Goal: Browse casually: Explore the website without a specific task or goal

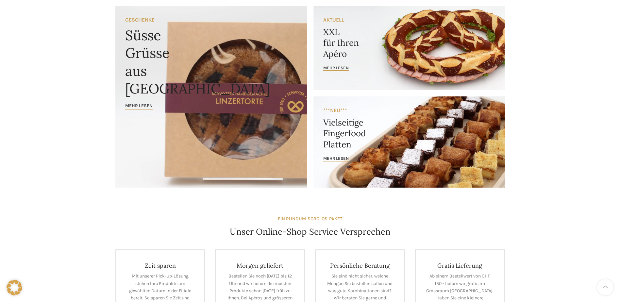
scroll to position [65, 0]
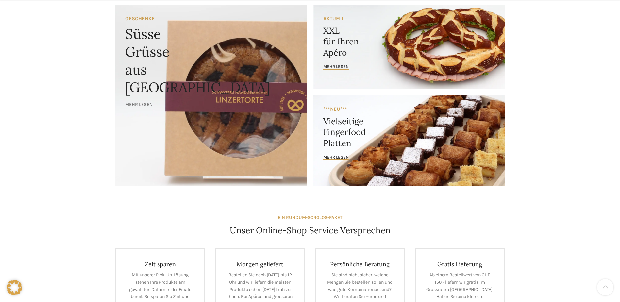
click at [135, 103] on span "Mehr lesen" at bounding box center [138, 105] width 27 height 6
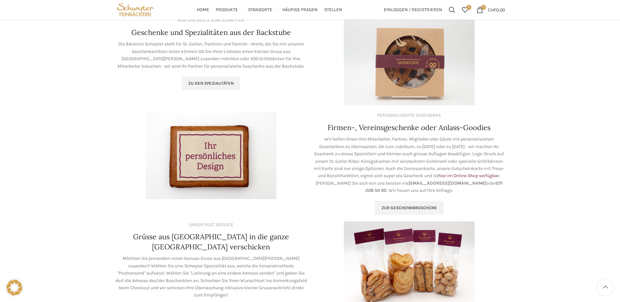
scroll to position [98, 0]
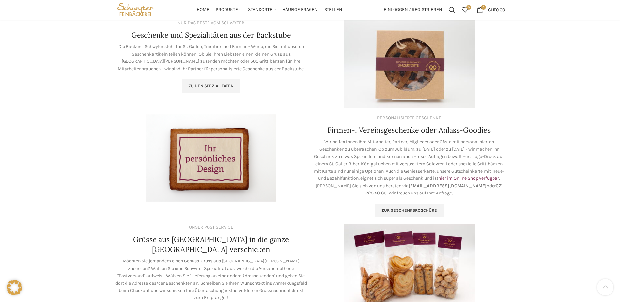
click at [415, 80] on img at bounding box center [409, 63] width 131 height 89
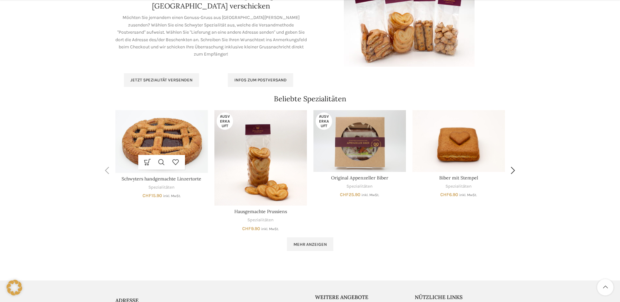
scroll to position [360, 0]
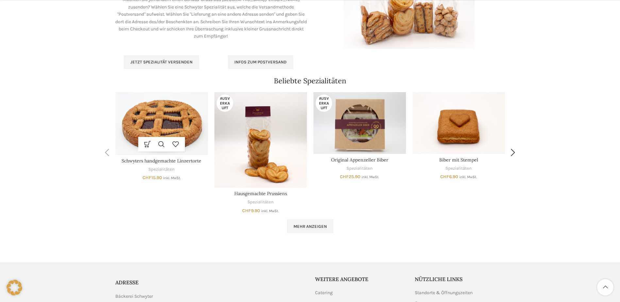
click at [160, 128] on img "Schwyters handgemachte Linzertorte" at bounding box center [161, 123] width 93 height 62
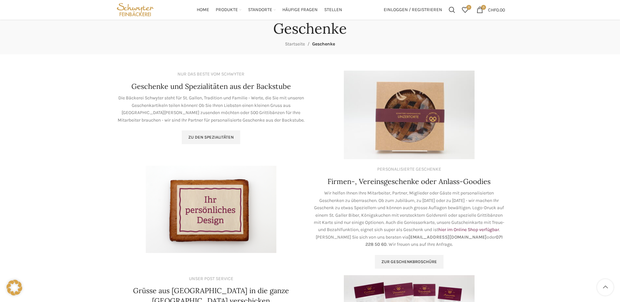
scroll to position [0, 0]
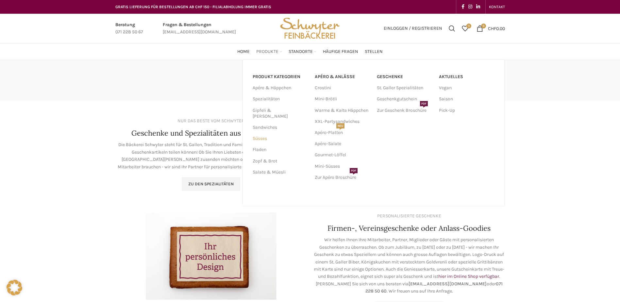
click at [267, 134] on link "Süsses" at bounding box center [280, 138] width 54 height 11
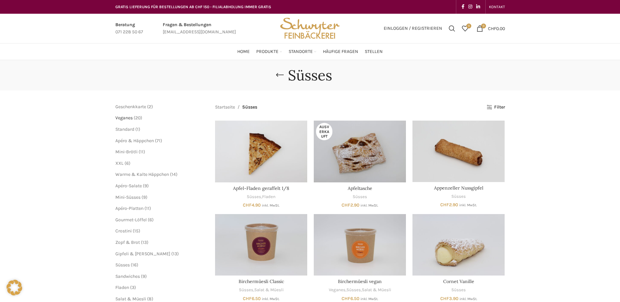
click at [132, 120] on span "Veganes" at bounding box center [123, 118] width 17 height 6
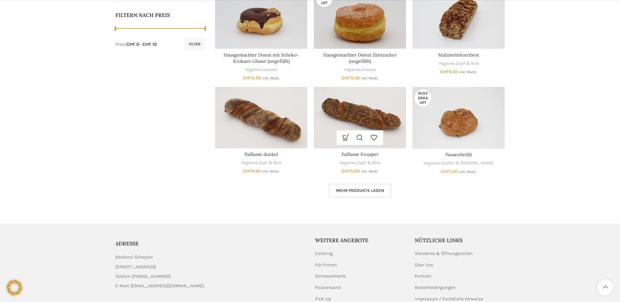
scroll to position [372, 0]
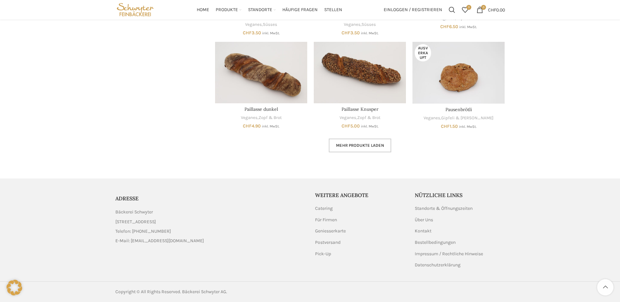
click at [353, 146] on span "Mehr Produkte laden" at bounding box center [360, 145] width 48 height 5
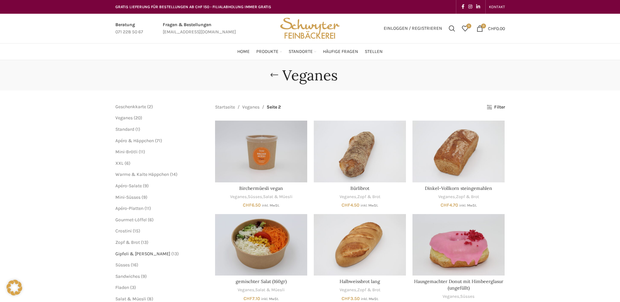
click at [142, 253] on span "Gipfeli & [PERSON_NAME]" at bounding box center [142, 254] width 55 height 6
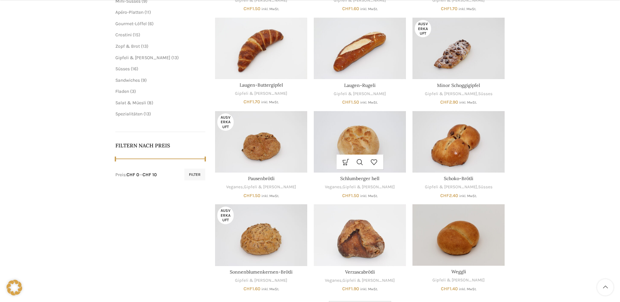
scroll to position [359, 0]
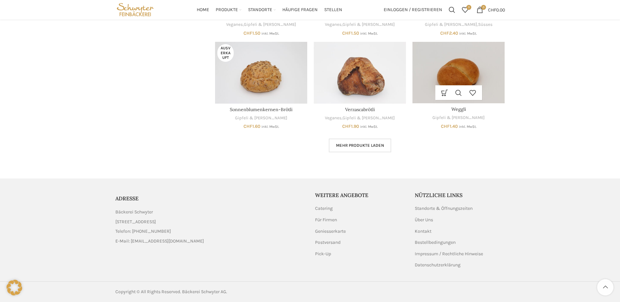
click at [456, 78] on img "Weggli" at bounding box center [459, 72] width 92 height 61
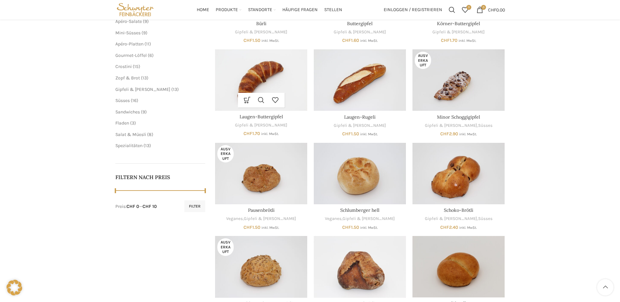
scroll to position [162, 0]
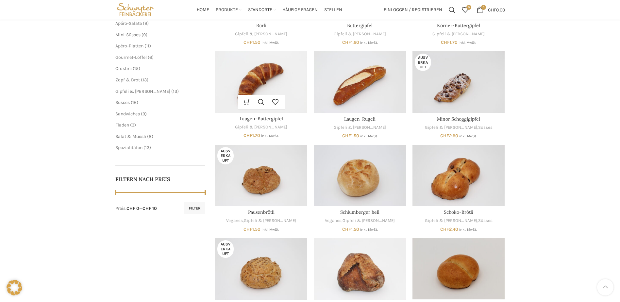
click at [267, 79] on img "Laugen-Buttergipfel" at bounding box center [261, 81] width 92 height 61
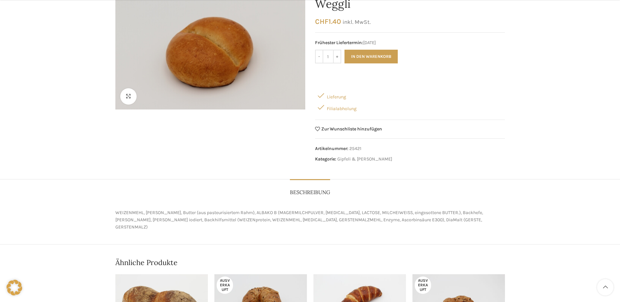
scroll to position [196, 0]
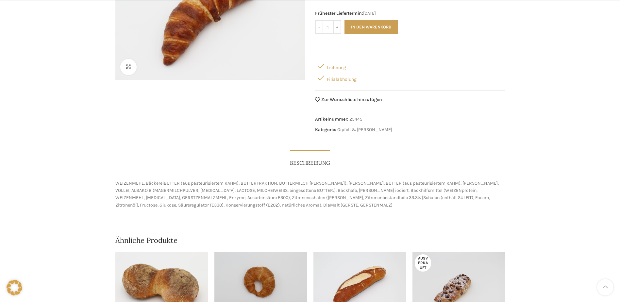
scroll to position [163, 0]
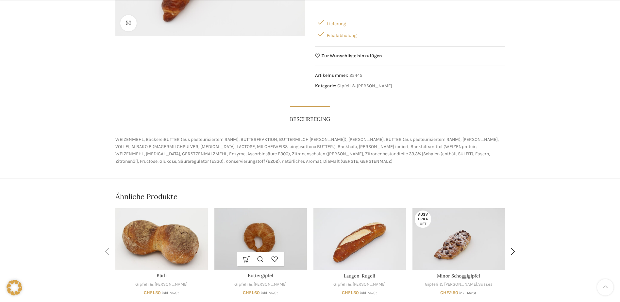
click at [277, 230] on img "Buttergipfel" at bounding box center [260, 238] width 93 height 61
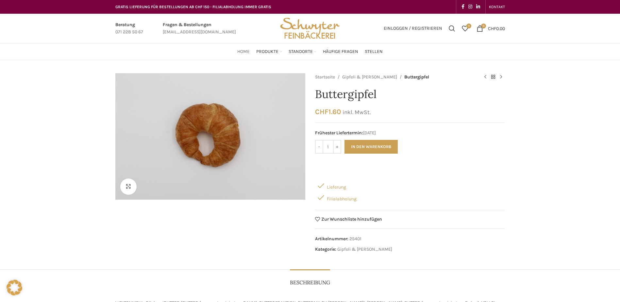
click at [243, 53] on span "Home" at bounding box center [243, 52] width 12 height 6
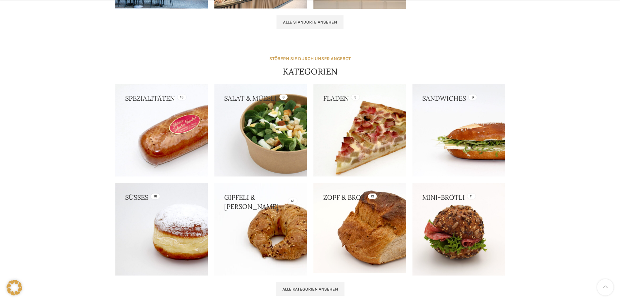
scroll to position [588, 0]
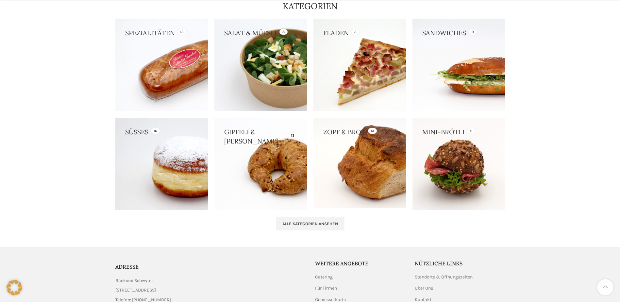
click at [187, 164] on link at bounding box center [161, 164] width 93 height 93
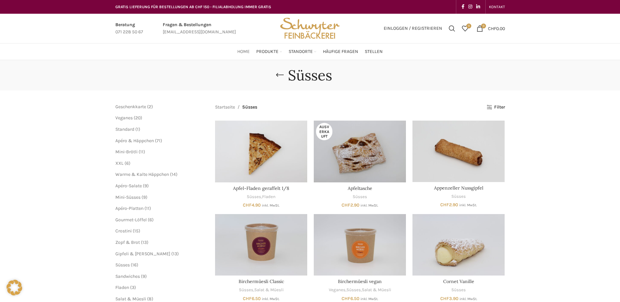
click at [242, 52] on span "Home" at bounding box center [243, 52] width 12 height 6
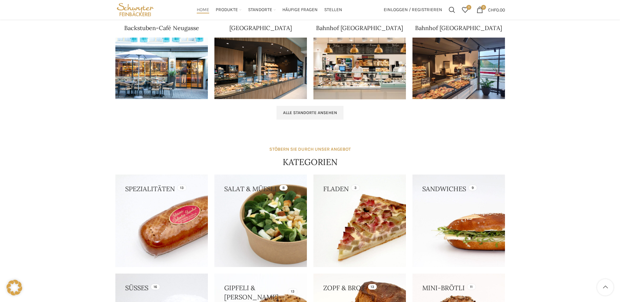
scroll to position [396, 0]
